Goal: Task Accomplishment & Management: Manage account settings

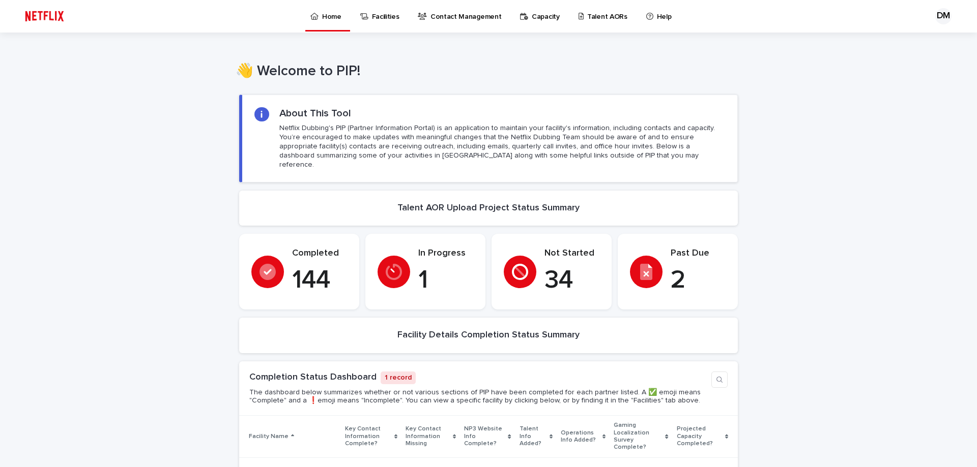
click at [599, 14] on p "Talent AORs" at bounding box center [607, 10] width 40 height 21
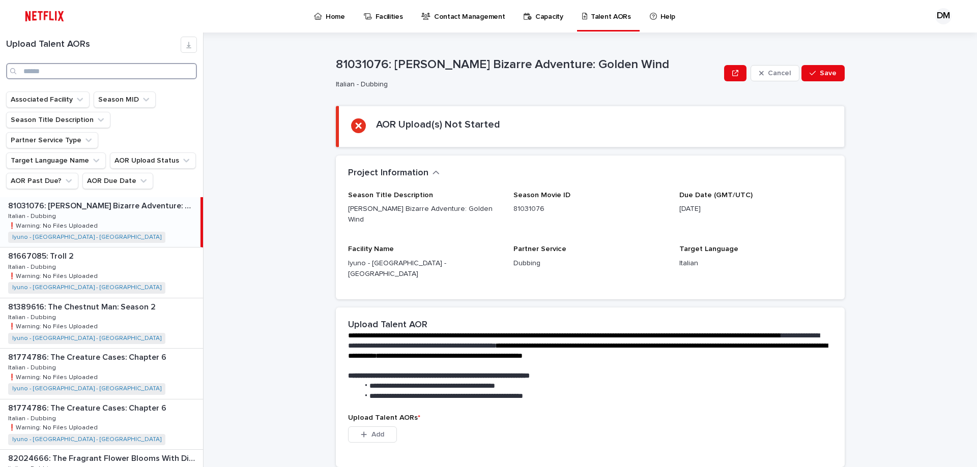
click at [92, 75] on input "Search" at bounding box center [101, 71] width 191 height 16
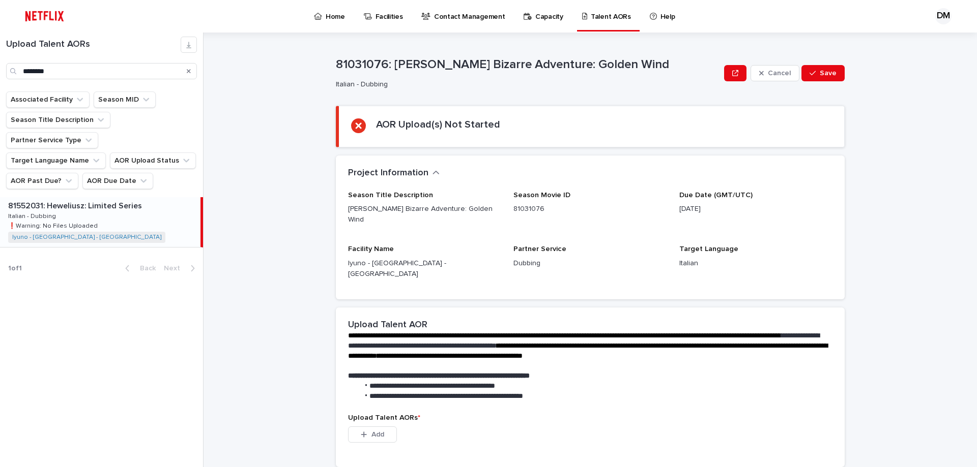
click at [60, 197] on div "81552031: Heweliusz: Limited Series 81552031: Heweliusz: Limited Series Italian…" at bounding box center [100, 222] width 200 height 50
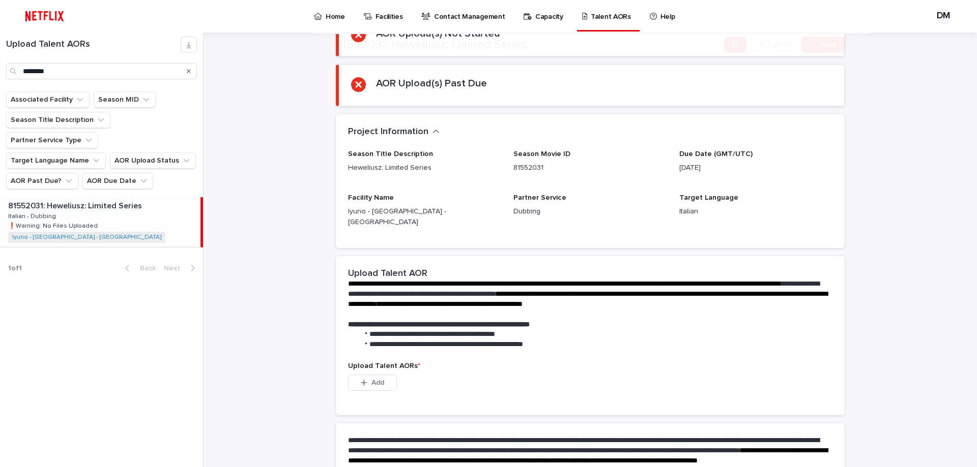
scroll to position [192, 0]
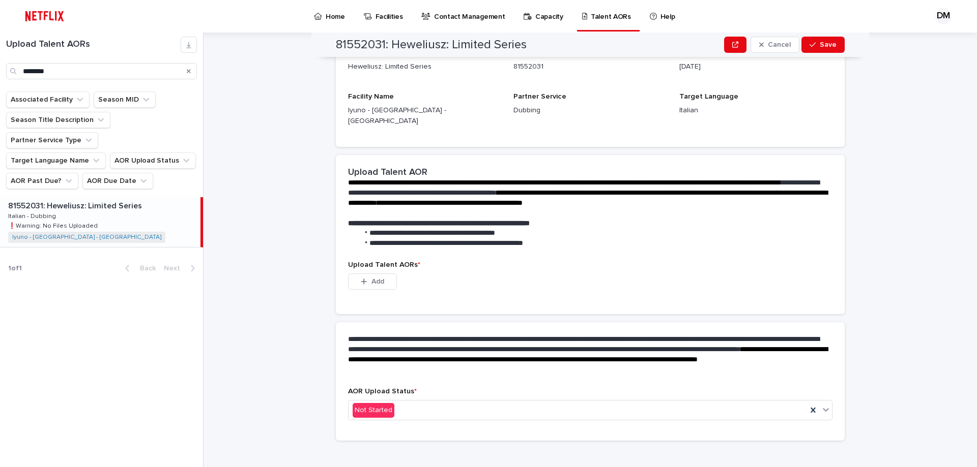
click at [59, 334] on div "Upload Talent AORs ******** Associated Facility Season MID Season Title Descrip…" at bounding box center [101, 250] width 203 height 435
click at [62, 364] on div "Upload Talent AORs ******** Associated Facility Season MID Season Title Descrip…" at bounding box center [101, 250] width 203 height 435
click at [65, 197] on div "81552031: Heweliusz: Limited Series 81552031: Heweliusz: Limited Series Italian…" at bounding box center [100, 222] width 200 height 50
click at [365, 278] on div "button" at bounding box center [366, 281] width 10 height 7
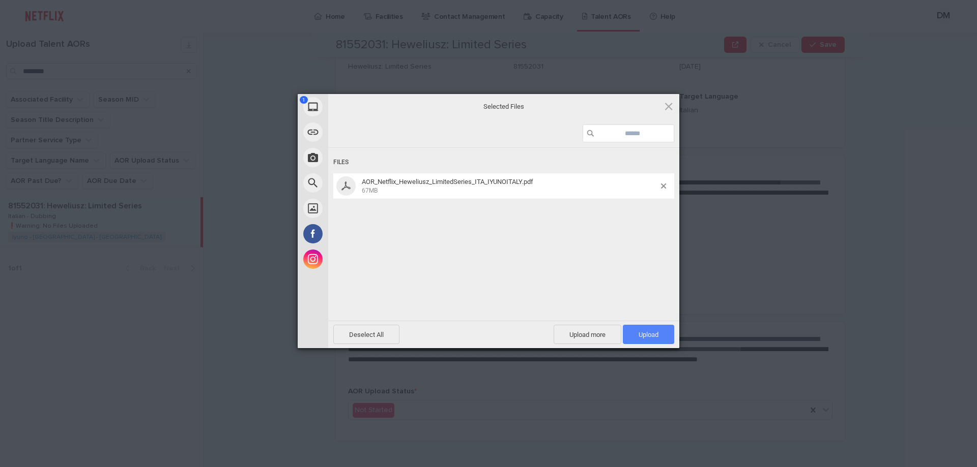
click at [657, 333] on span "Upload 1" at bounding box center [648, 335] width 20 height 8
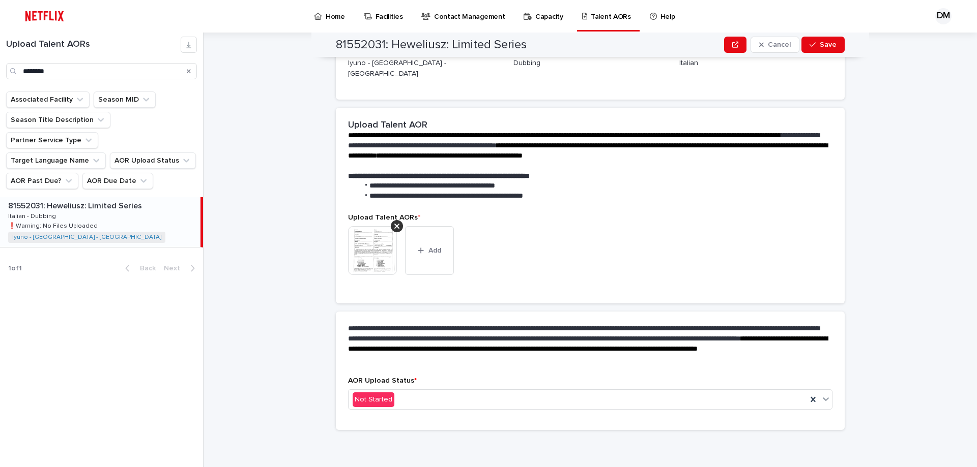
scroll to position [179, 0]
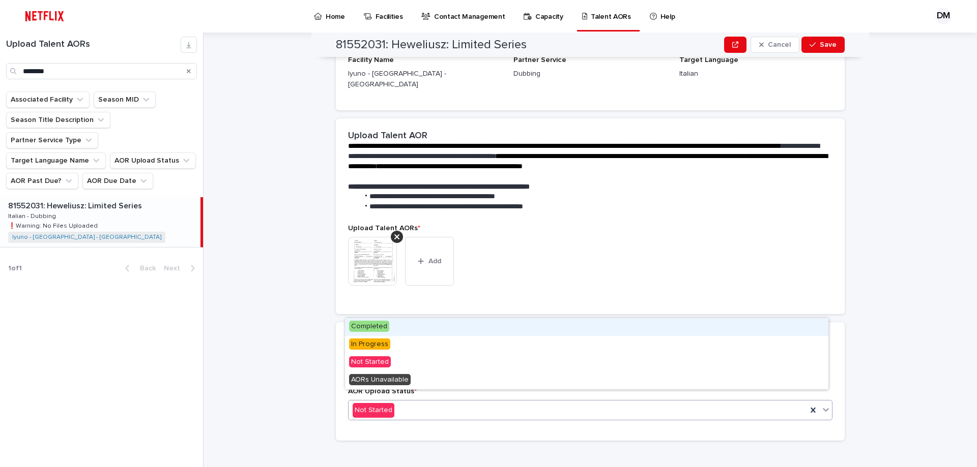
click at [372, 326] on span "Completed" at bounding box center [369, 326] width 40 height 11
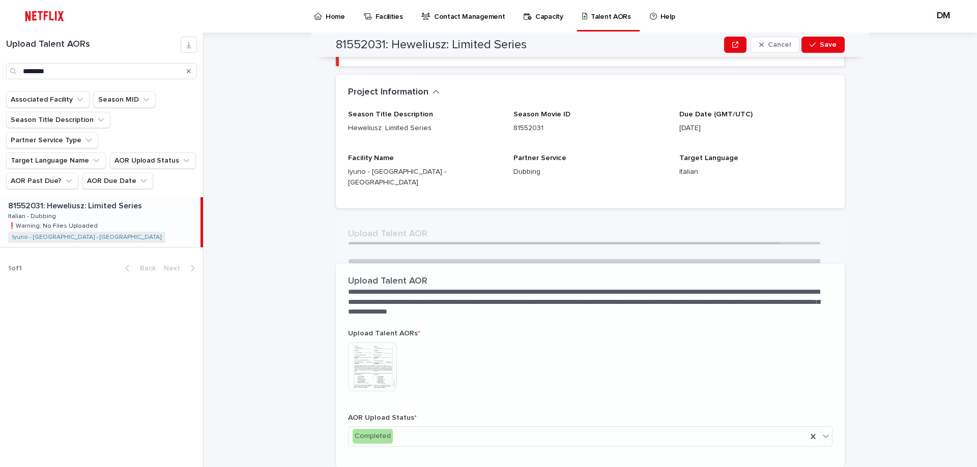
scroll to position [119, 0]
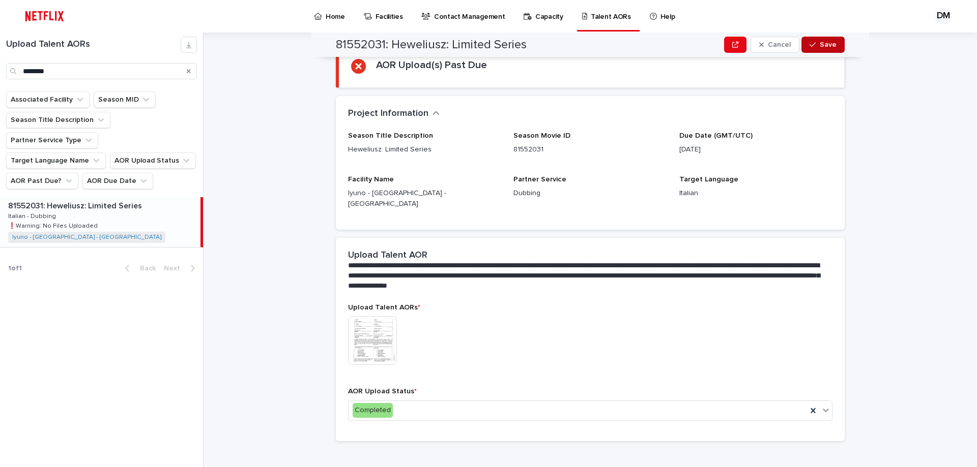
click at [831, 40] on button "Save" at bounding box center [822, 45] width 43 height 16
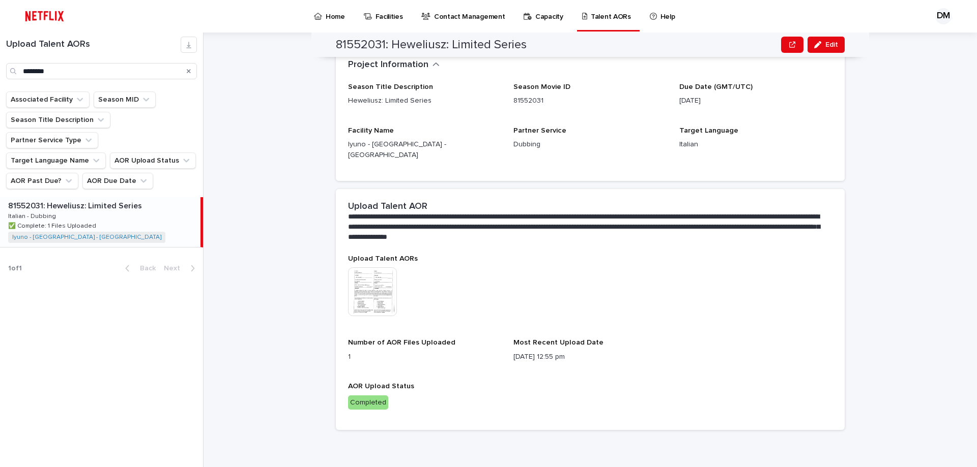
scroll to position [107, 0]
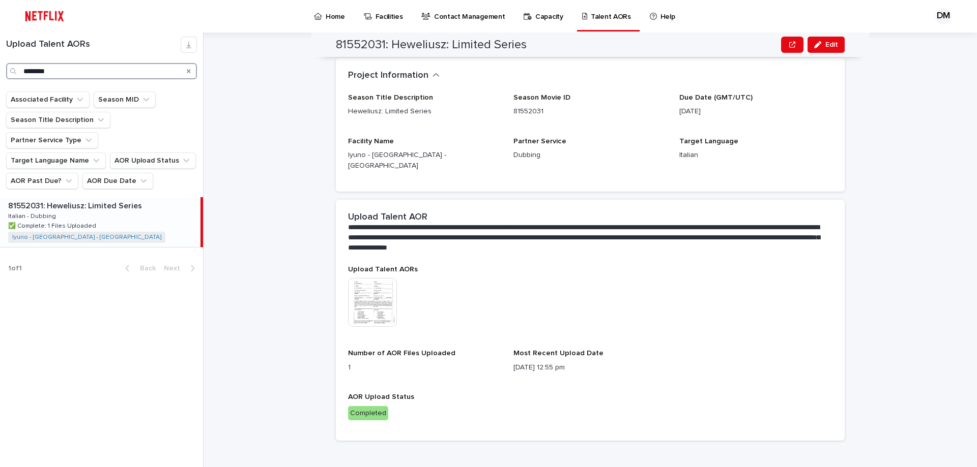
drag, startPoint x: 113, startPoint y: 74, endPoint x: -14, endPoint y: 74, distance: 127.2
click at [0, 74] on html "Home Facilities Contact Management Capacity Talent AORs Help DM Loading... Savi…" at bounding box center [488, 233] width 977 height 467
type input "********"
